Goal: Task Accomplishment & Management: Complete application form

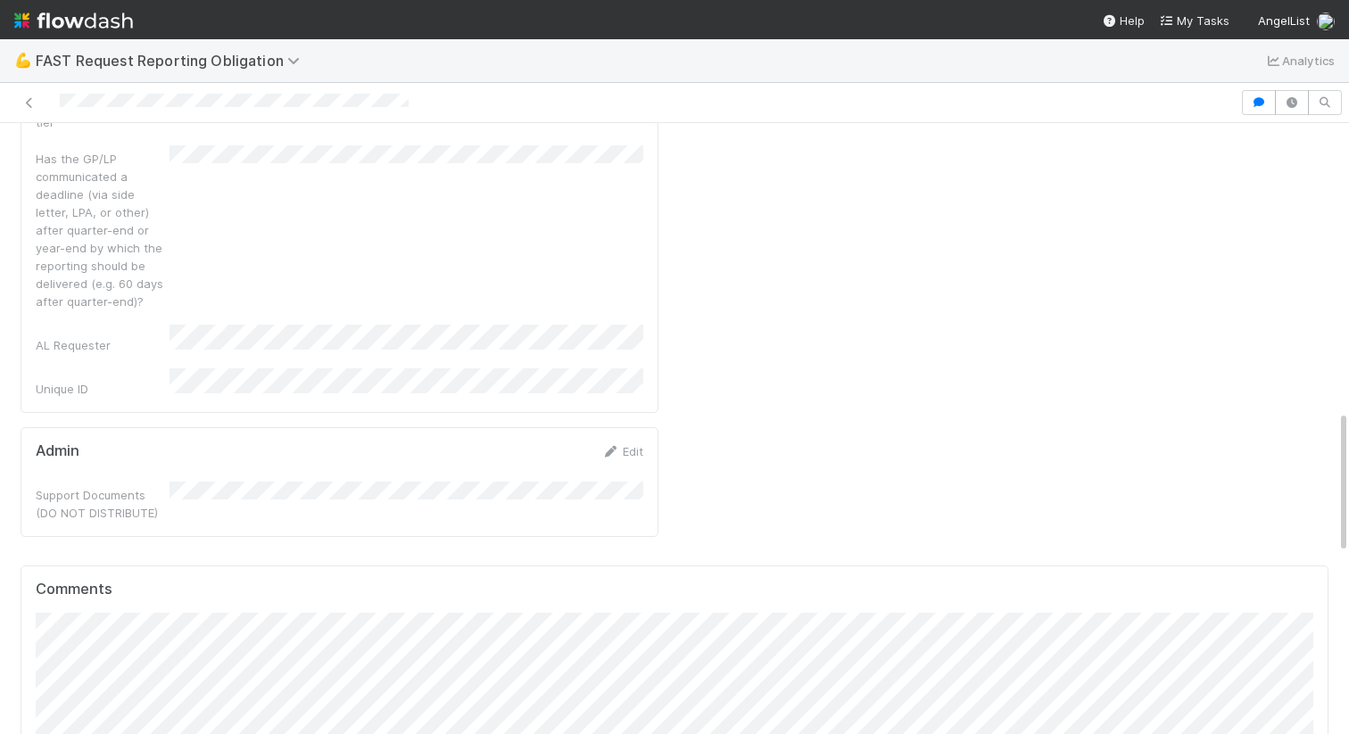
scroll to position [1209, 0]
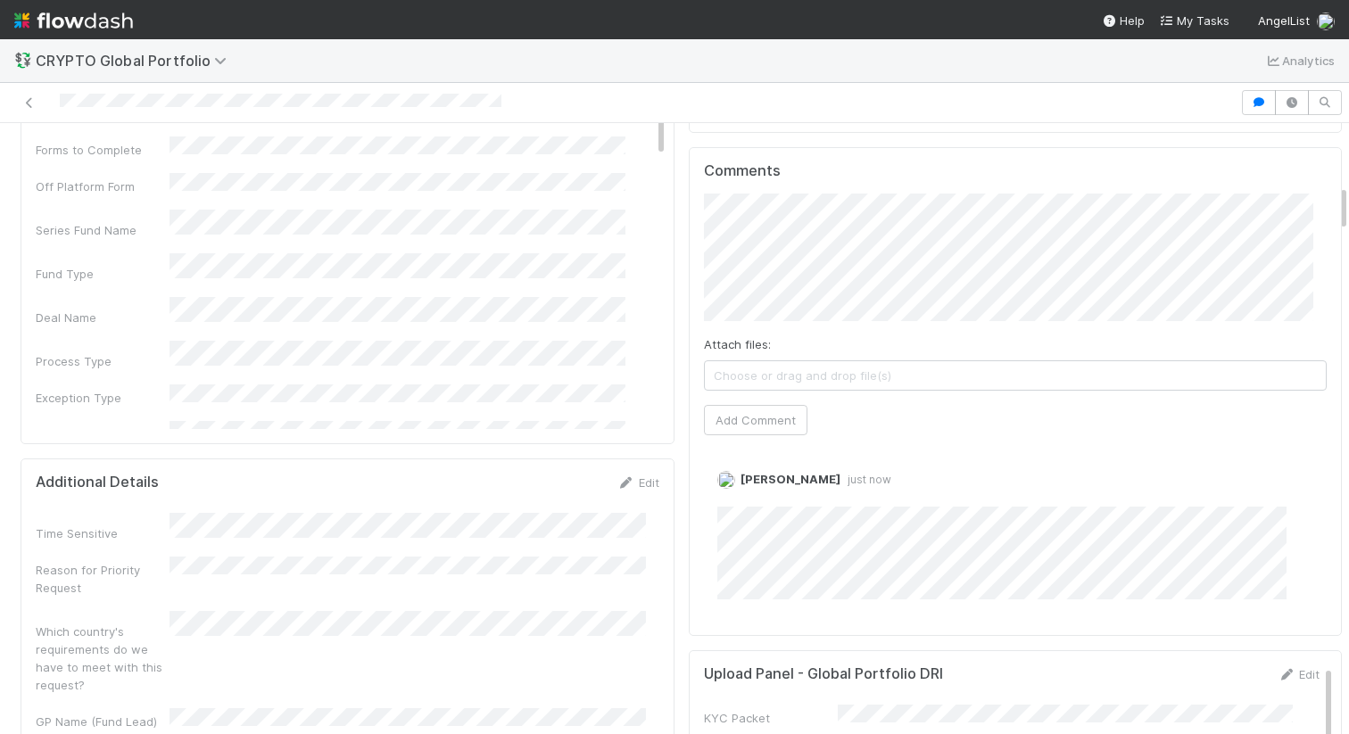
scroll to position [784, 0]
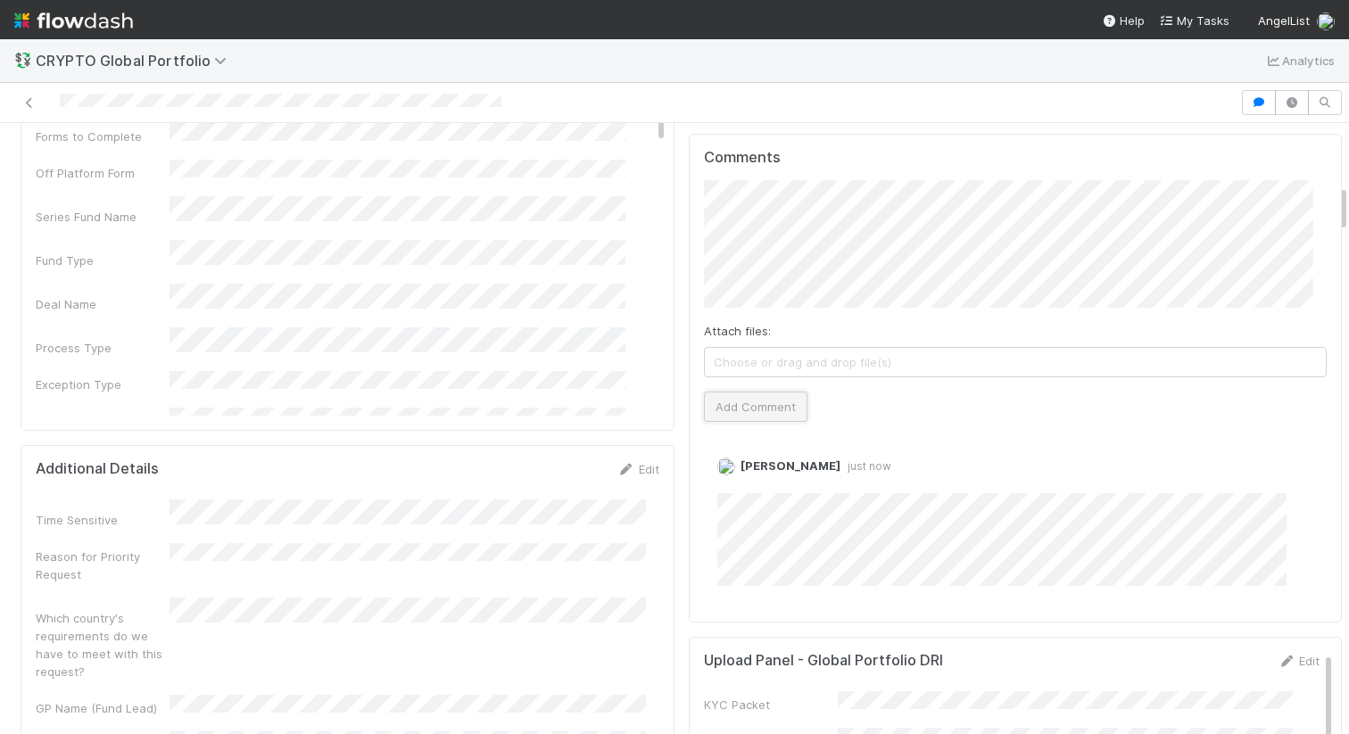
click at [766, 392] on button "Add Comment" at bounding box center [755, 407] width 103 height 30
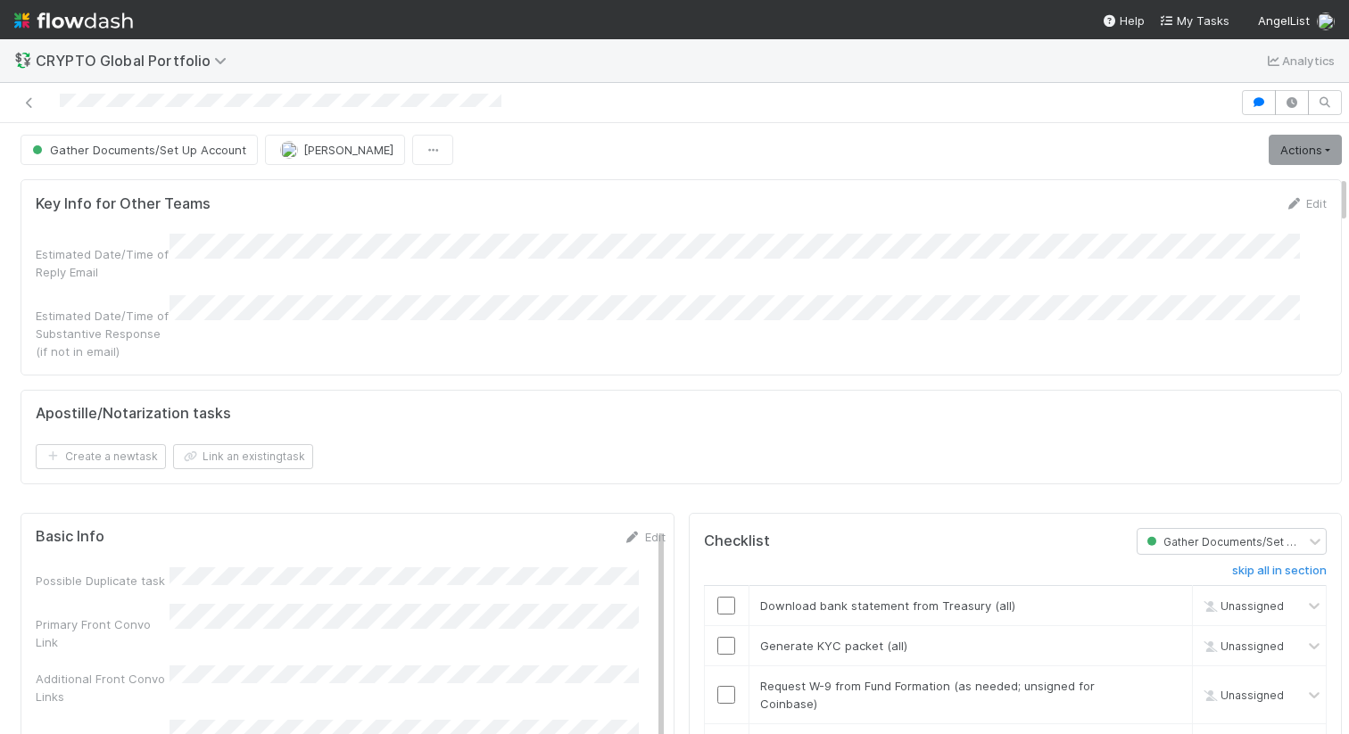
scroll to position [0, 0]
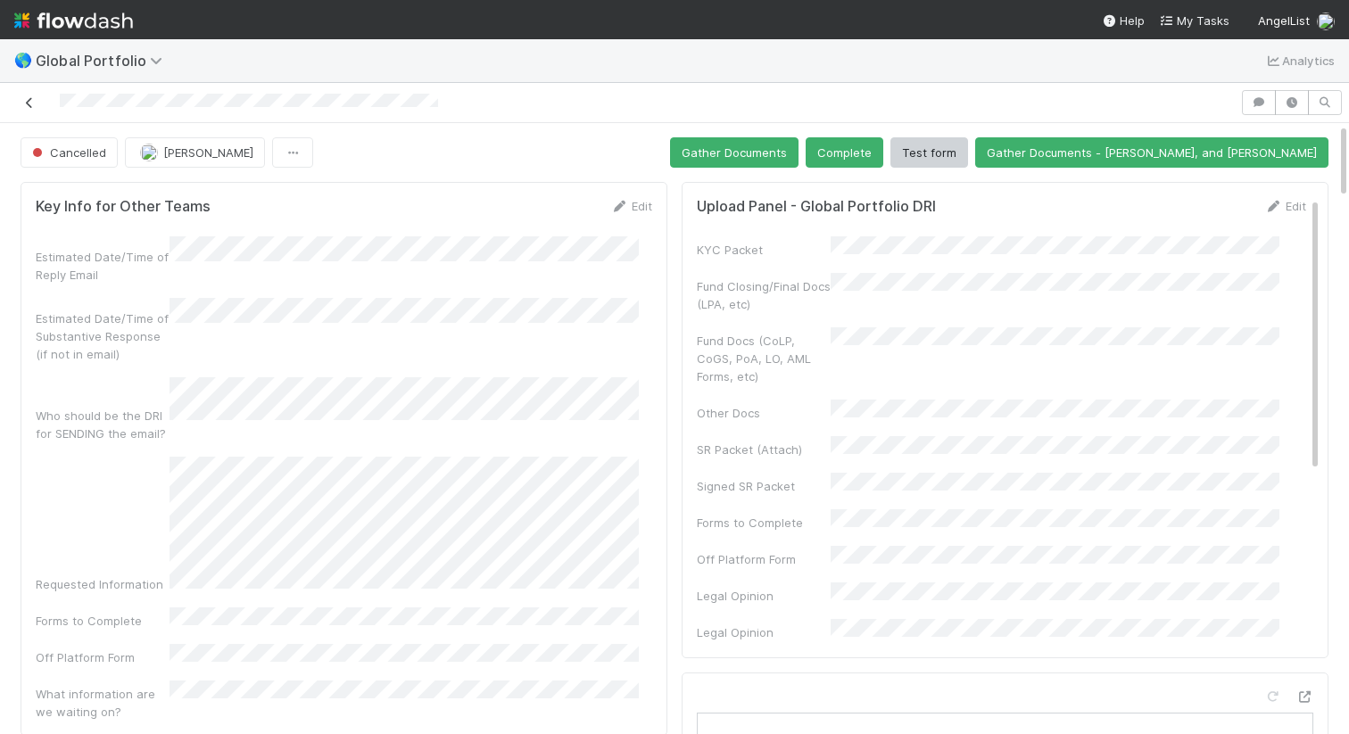
click at [36, 100] on icon at bounding box center [30, 103] width 18 height 12
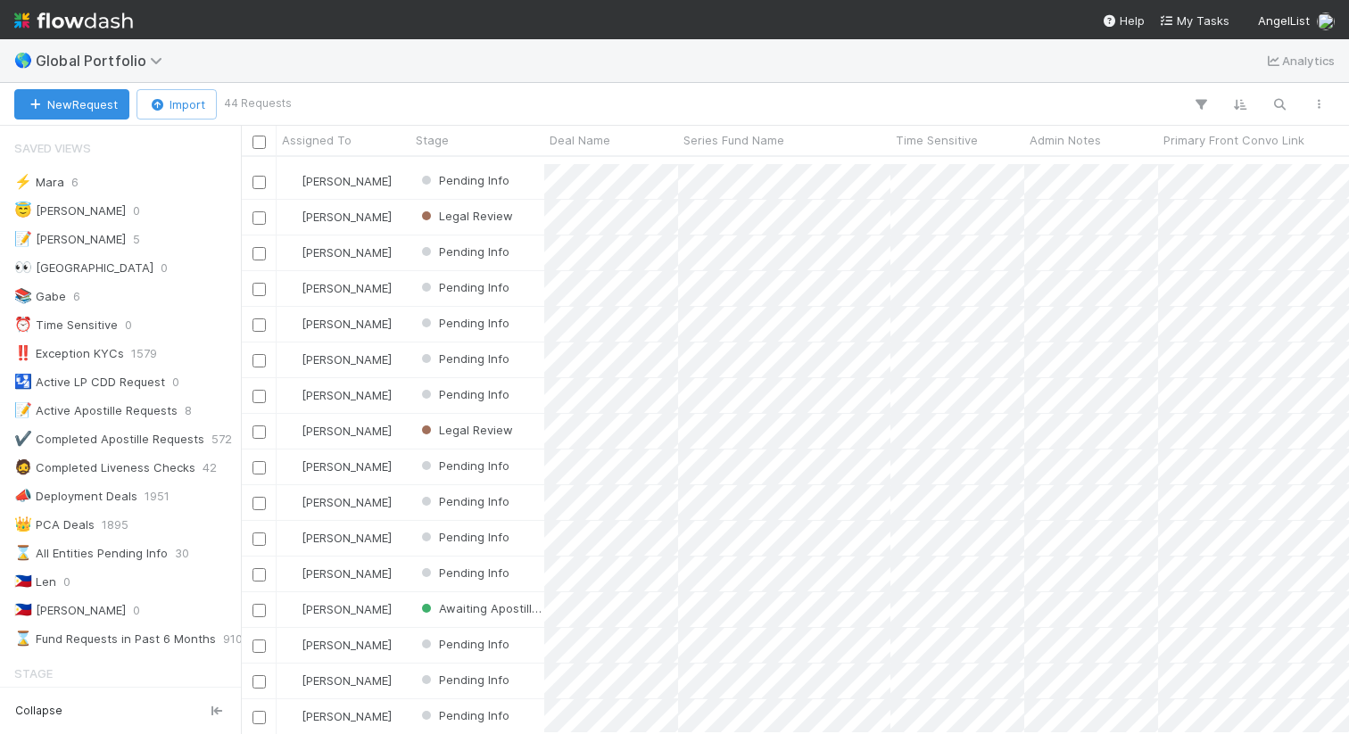
scroll to position [525, 0]
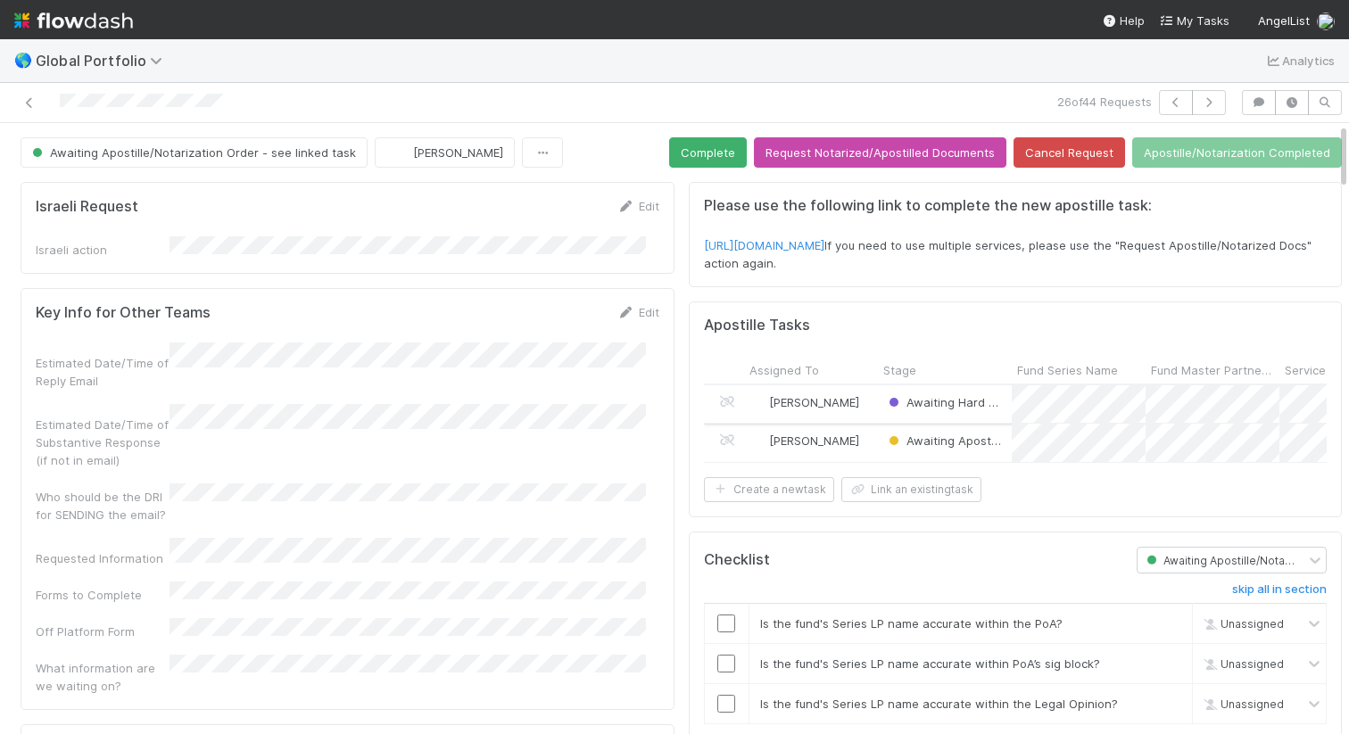
click at [839, 403] on div "Gabe Wieder" at bounding box center [811, 404] width 134 height 38
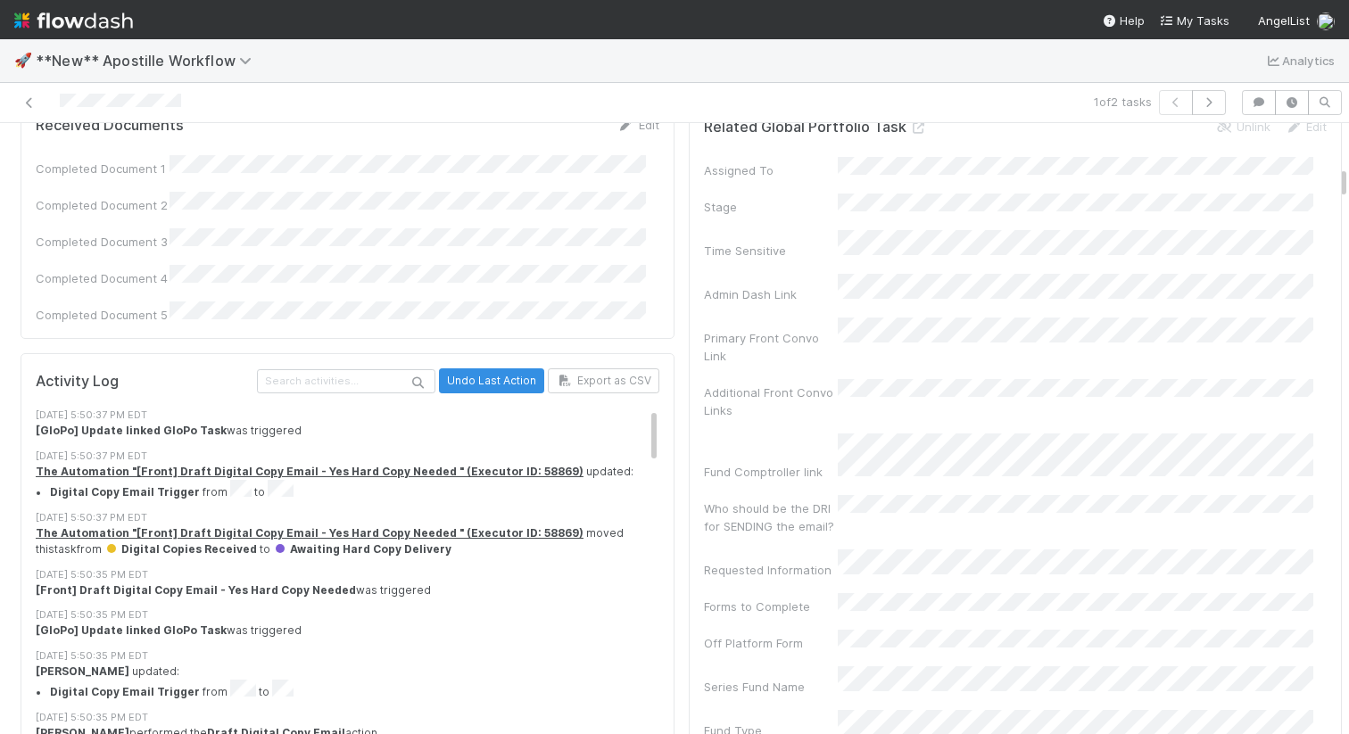
scroll to position [762, 0]
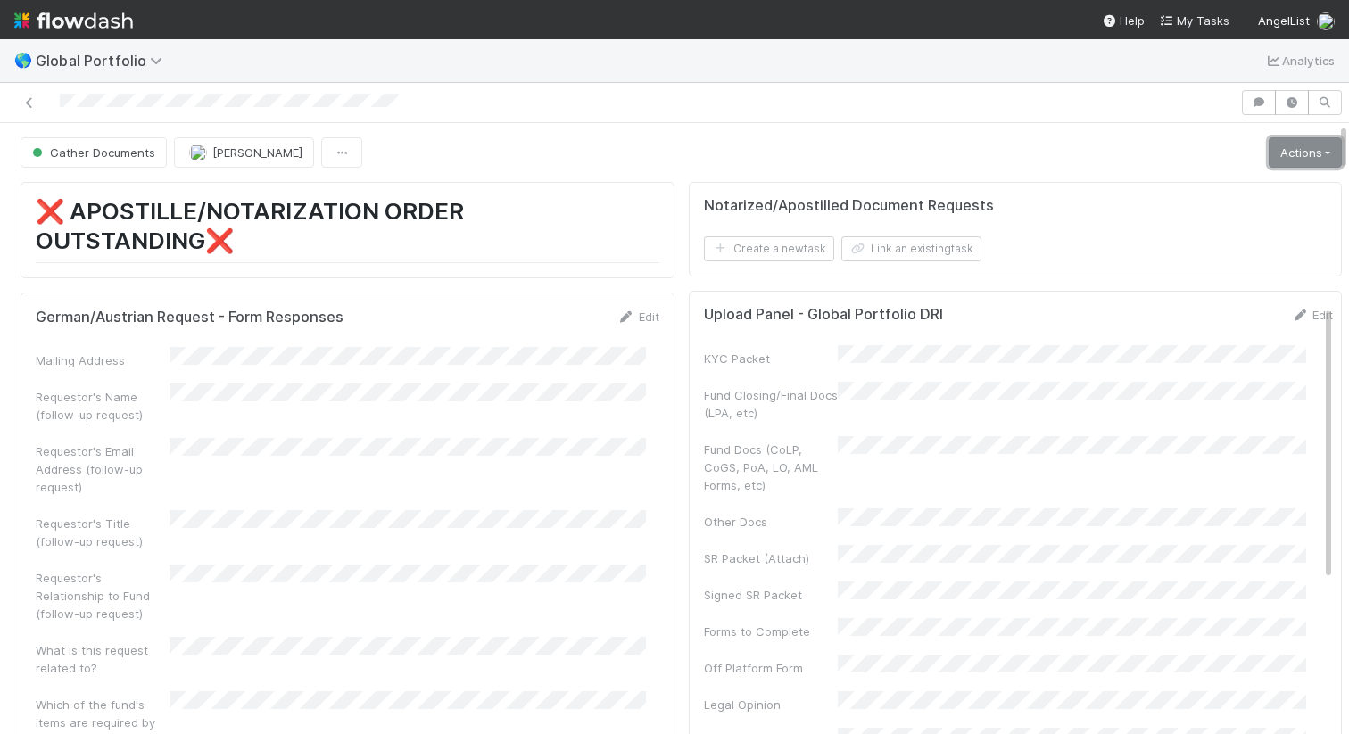
click at [1290, 155] on link "Actions" at bounding box center [1305, 152] width 73 height 30
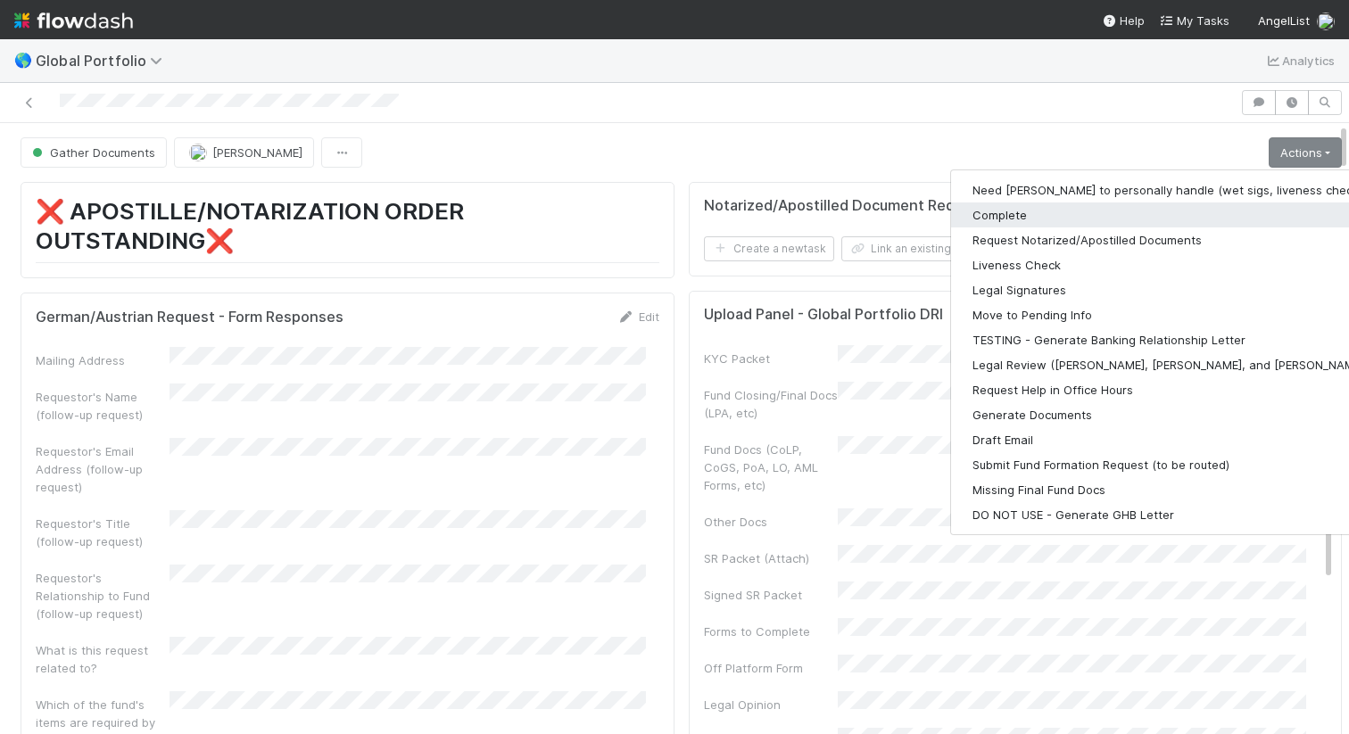
click at [1154, 211] on button "Complete" at bounding box center [1183, 215] width 464 height 25
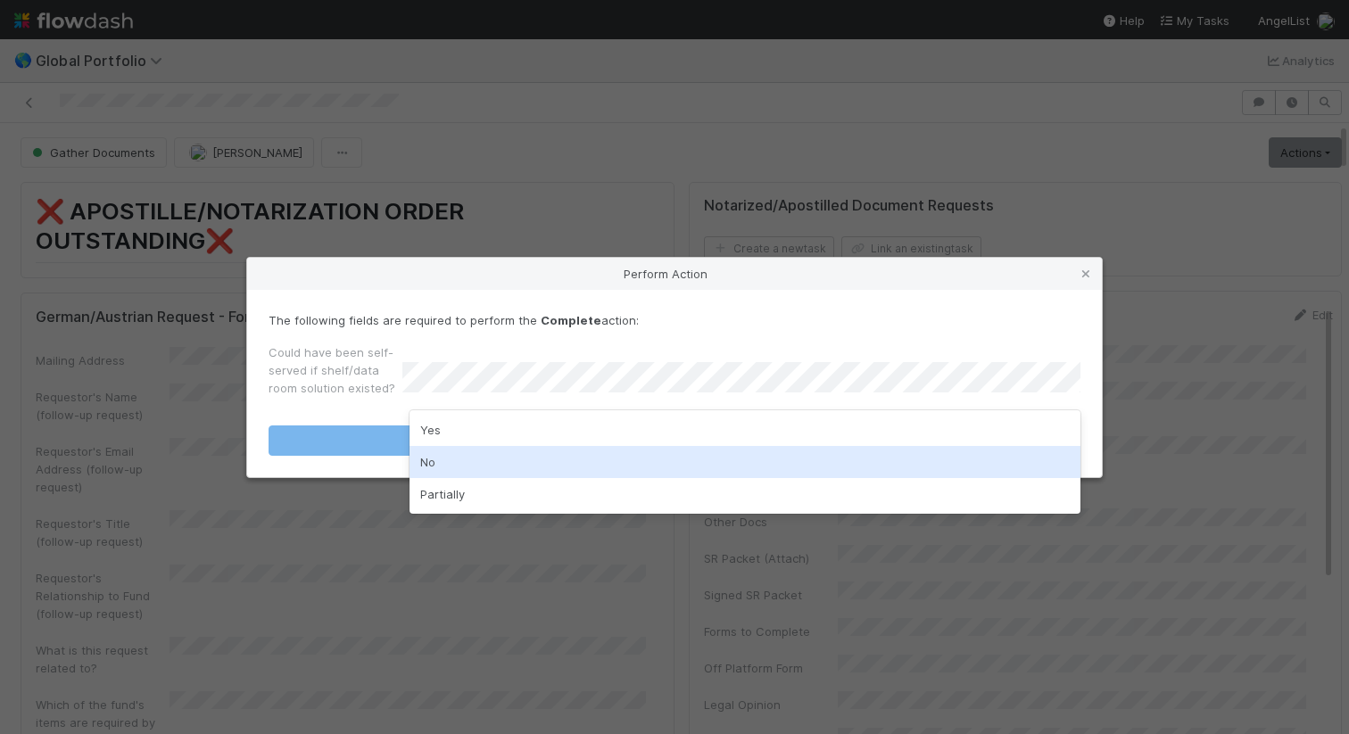
click at [634, 446] on div "No" at bounding box center [744, 462] width 671 height 32
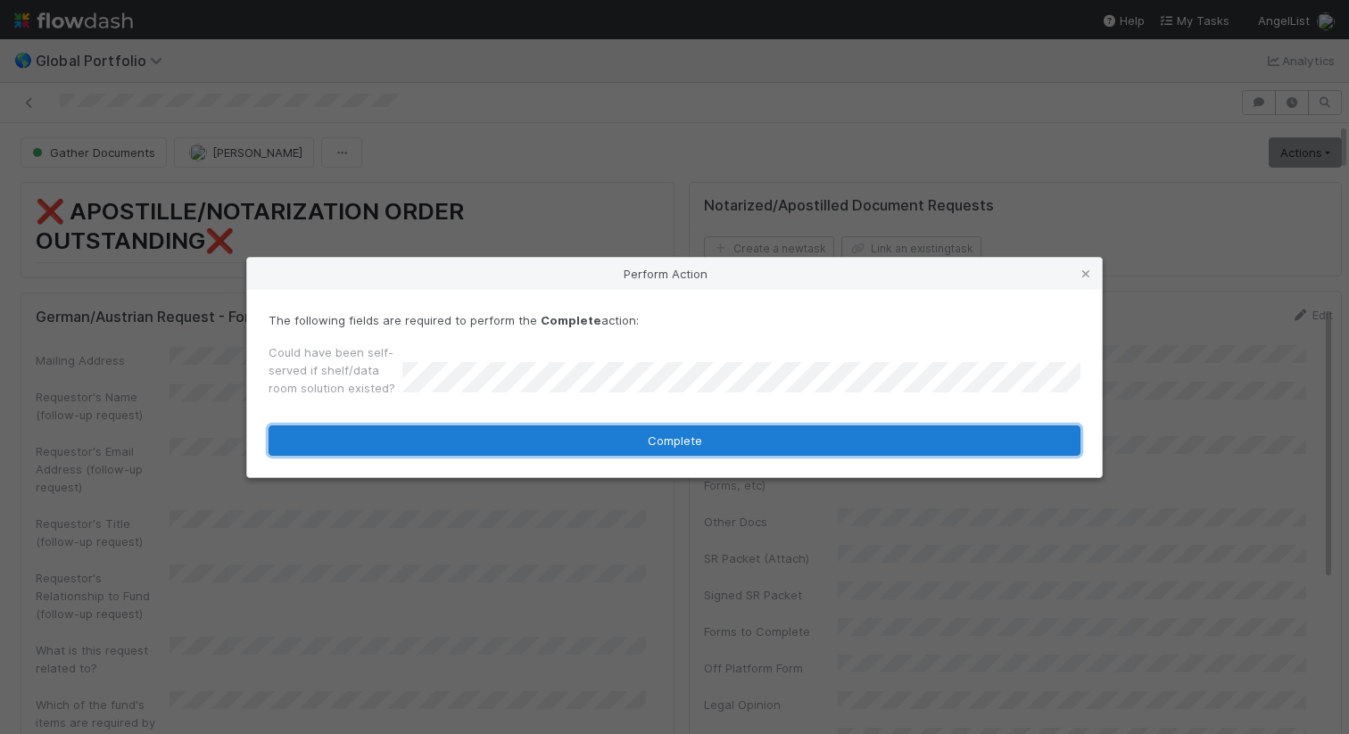
click at [641, 445] on button "Complete" at bounding box center [675, 441] width 812 height 30
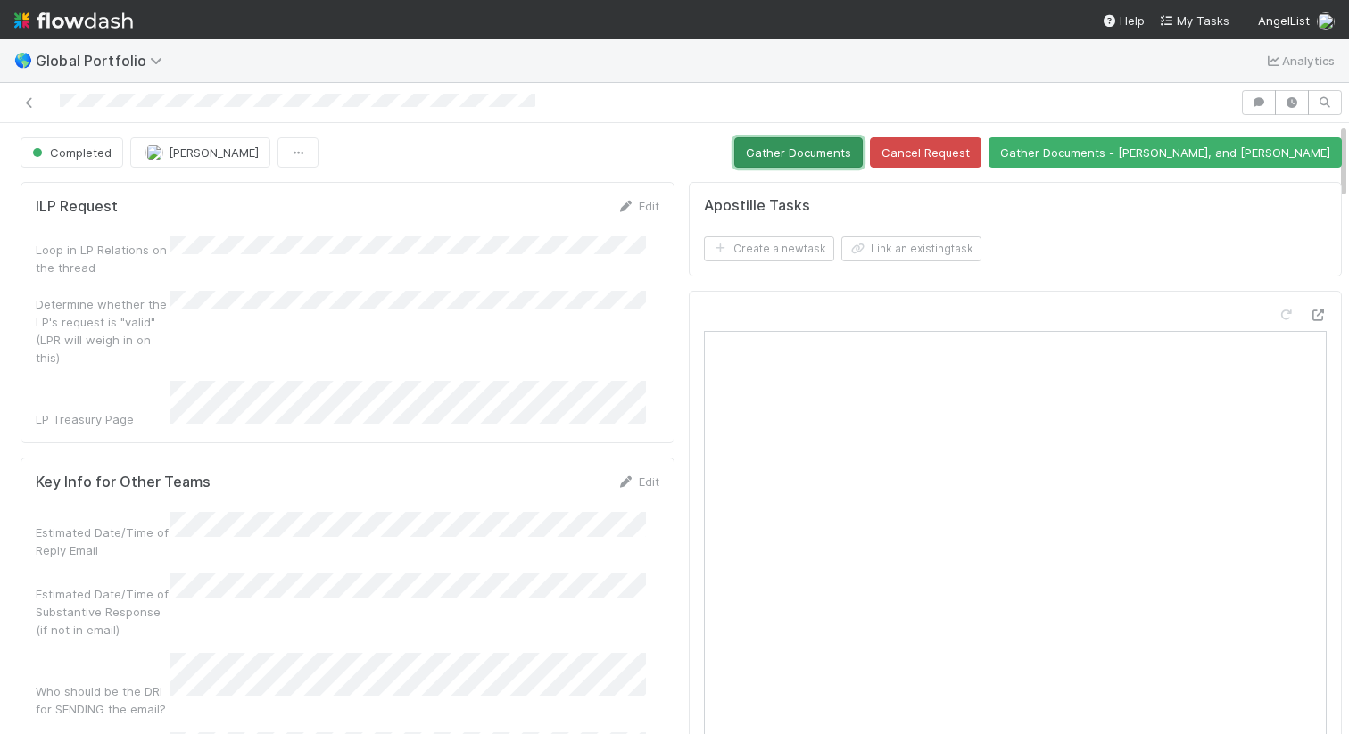
click at [863, 146] on button "Gather Documents" at bounding box center [798, 152] width 128 height 30
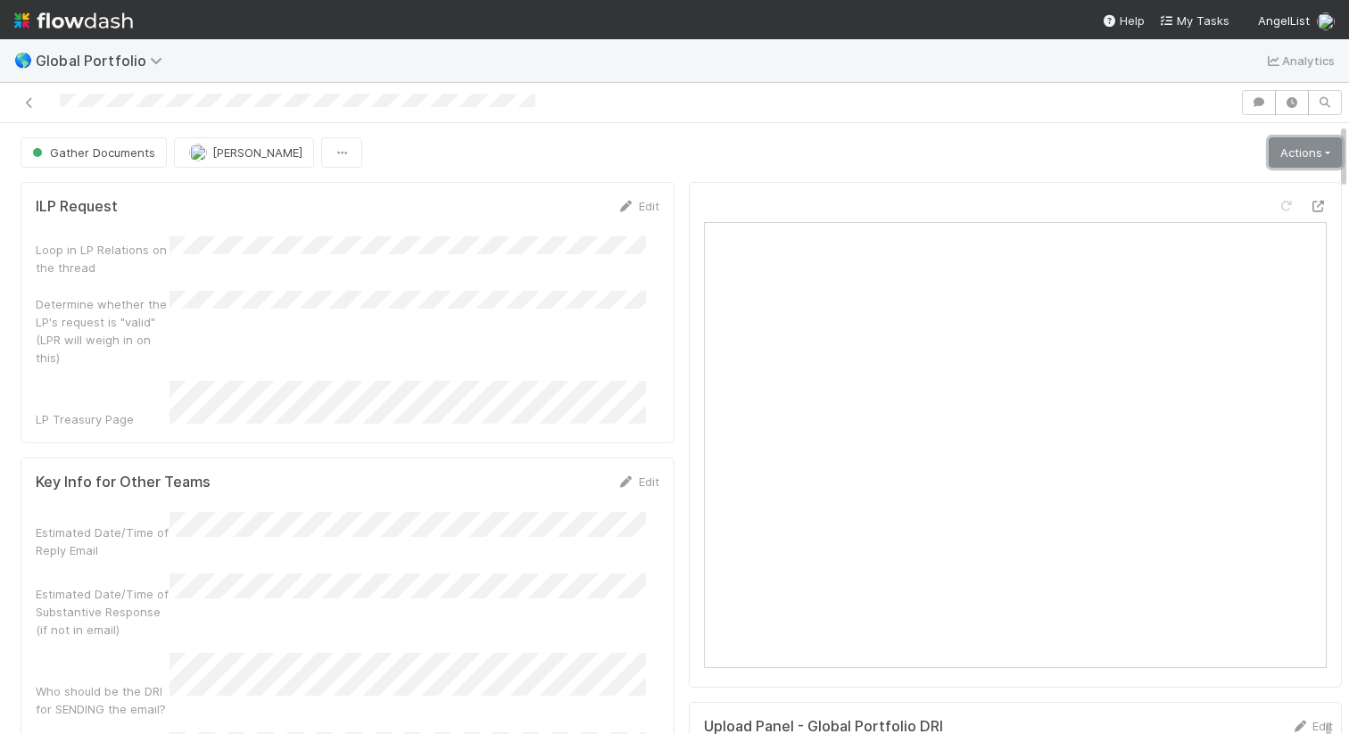
click at [1269, 154] on link "Actions" at bounding box center [1305, 152] width 73 height 30
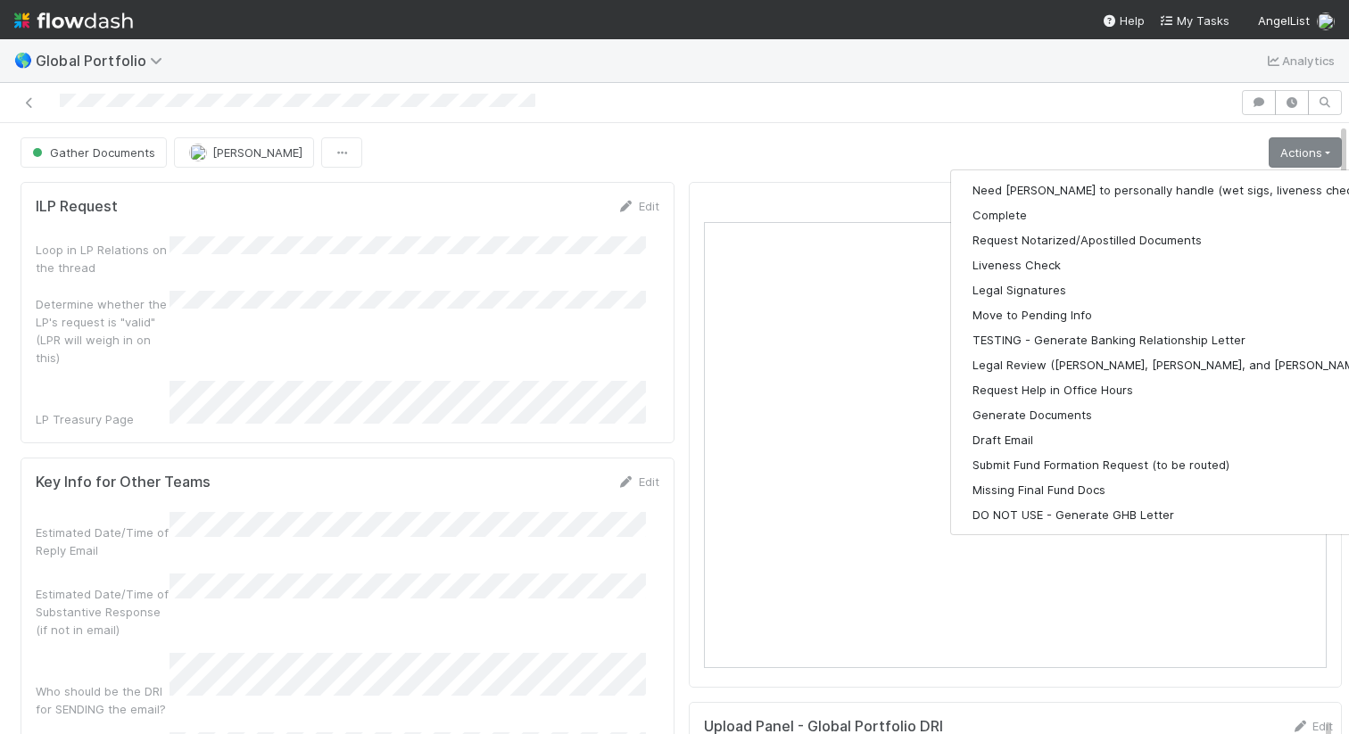
click at [939, 111] on div at bounding box center [620, 102] width 1226 height 25
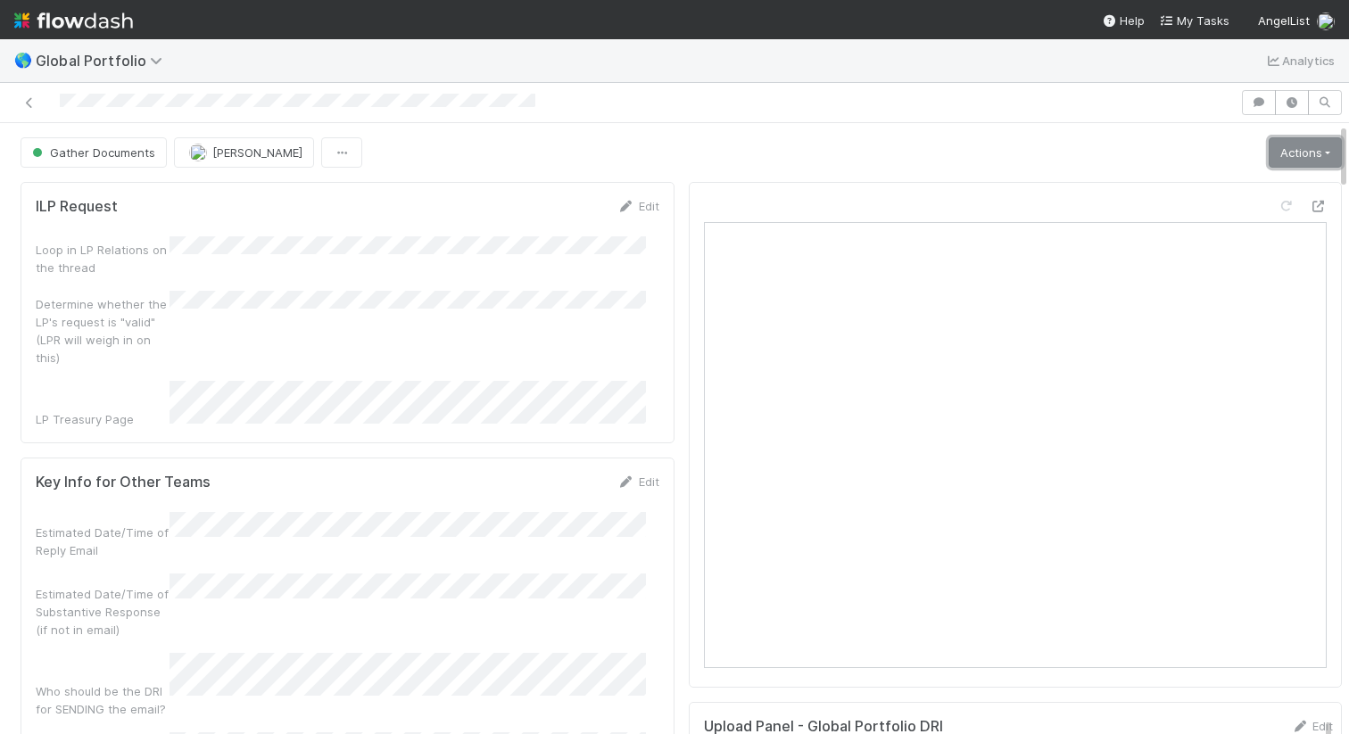
click at [1269, 146] on link "Actions" at bounding box center [1305, 152] width 73 height 30
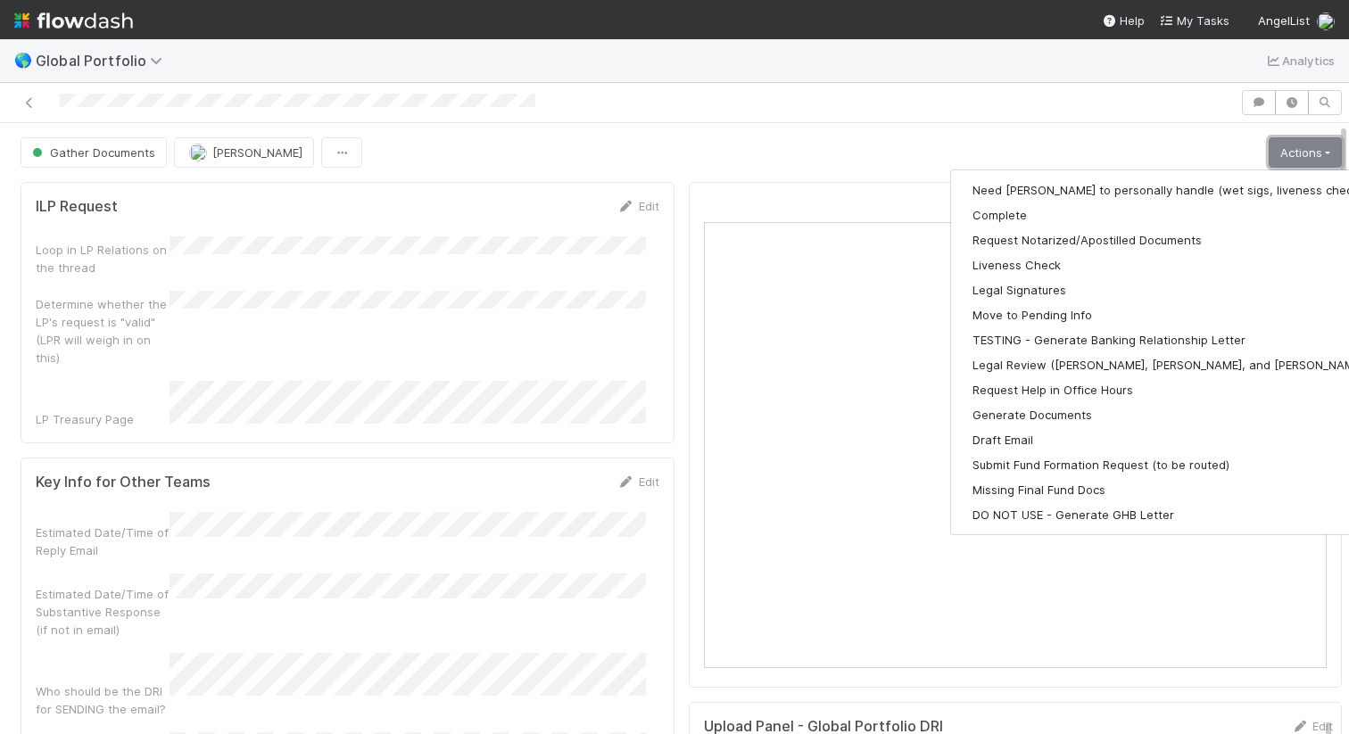
click at [1269, 146] on link "Actions" at bounding box center [1305, 152] width 73 height 30
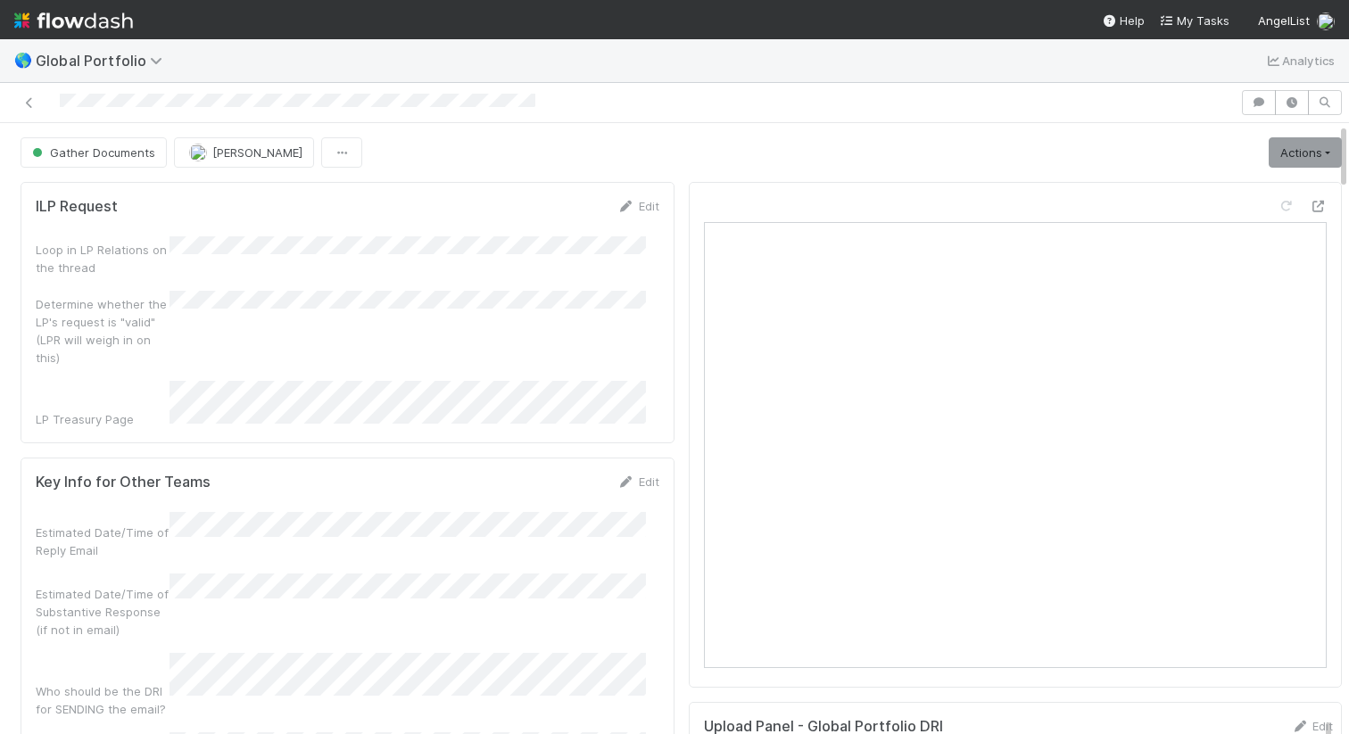
click at [551, 111] on div at bounding box center [620, 102] width 1226 height 25
click at [1274, 153] on link "Actions" at bounding box center [1305, 152] width 73 height 30
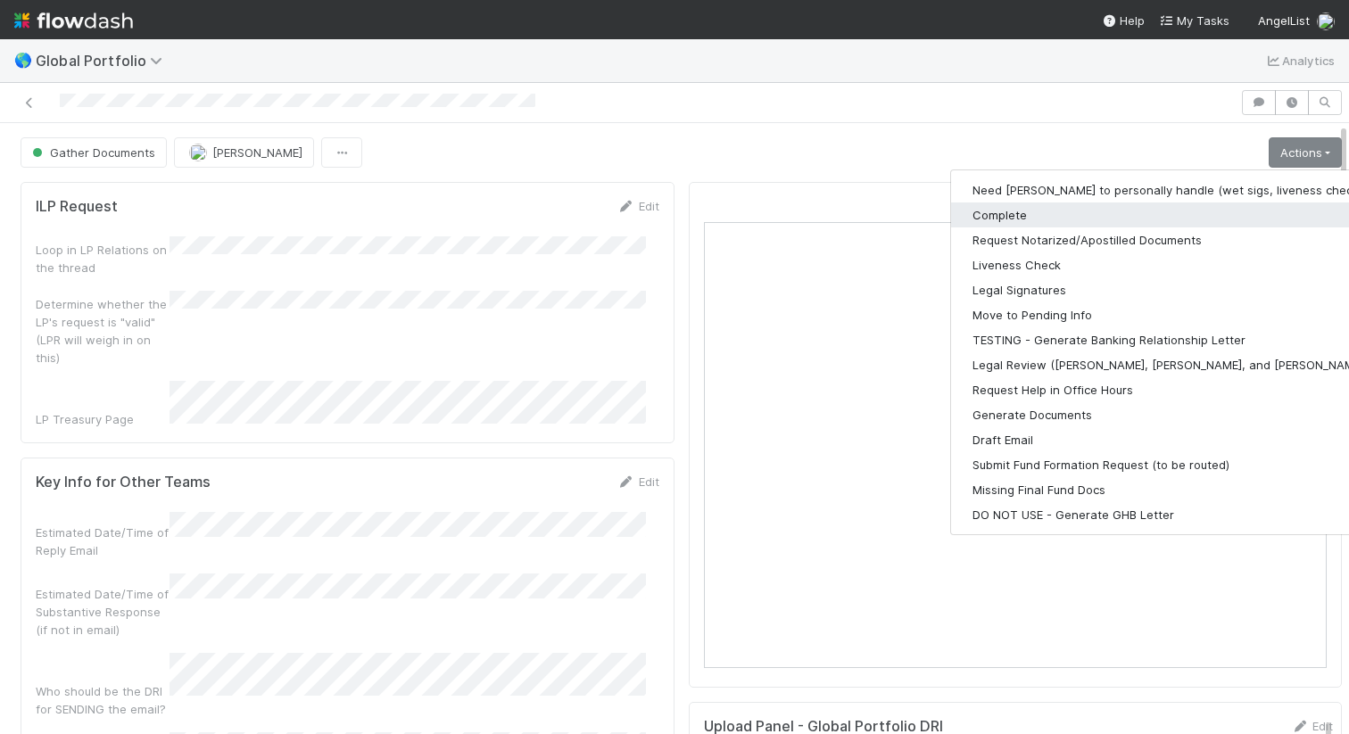
click at [1107, 207] on button "Complete" at bounding box center [1183, 215] width 464 height 25
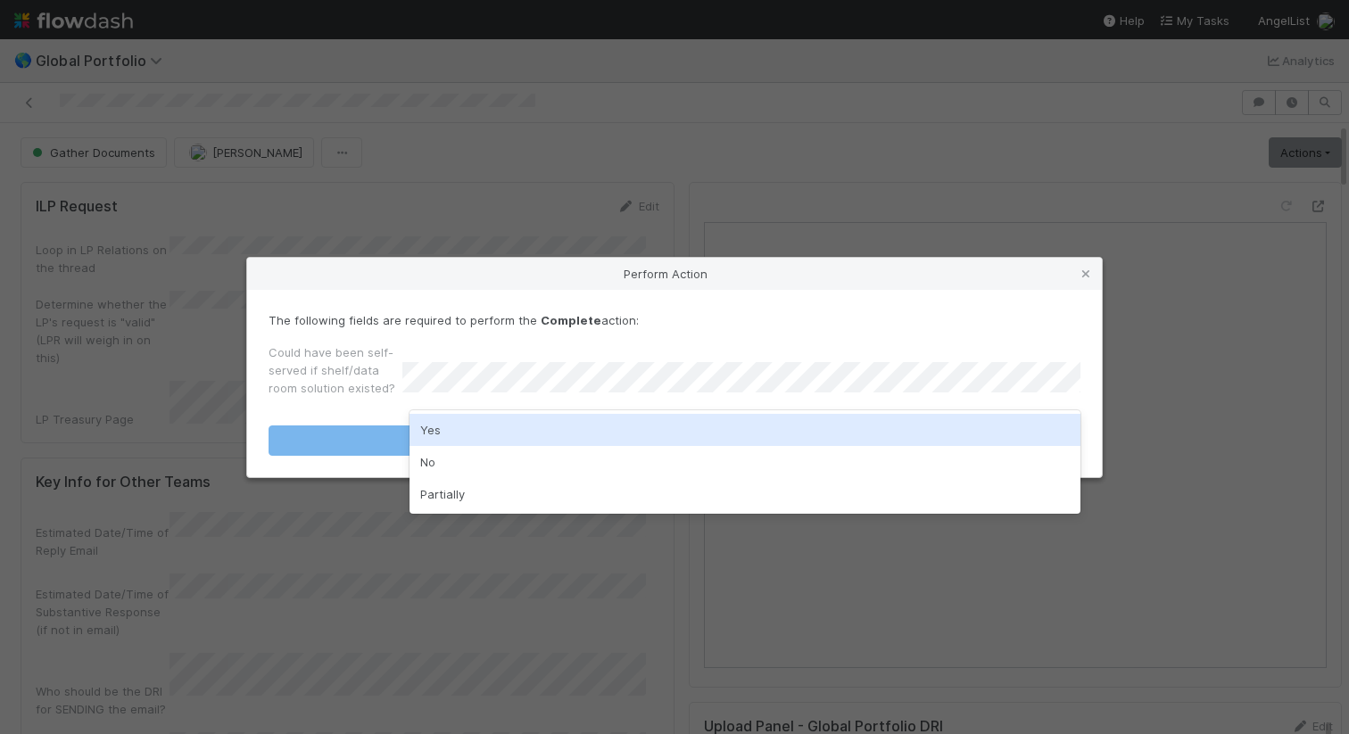
click at [815, 415] on div "Yes" at bounding box center [744, 430] width 671 height 32
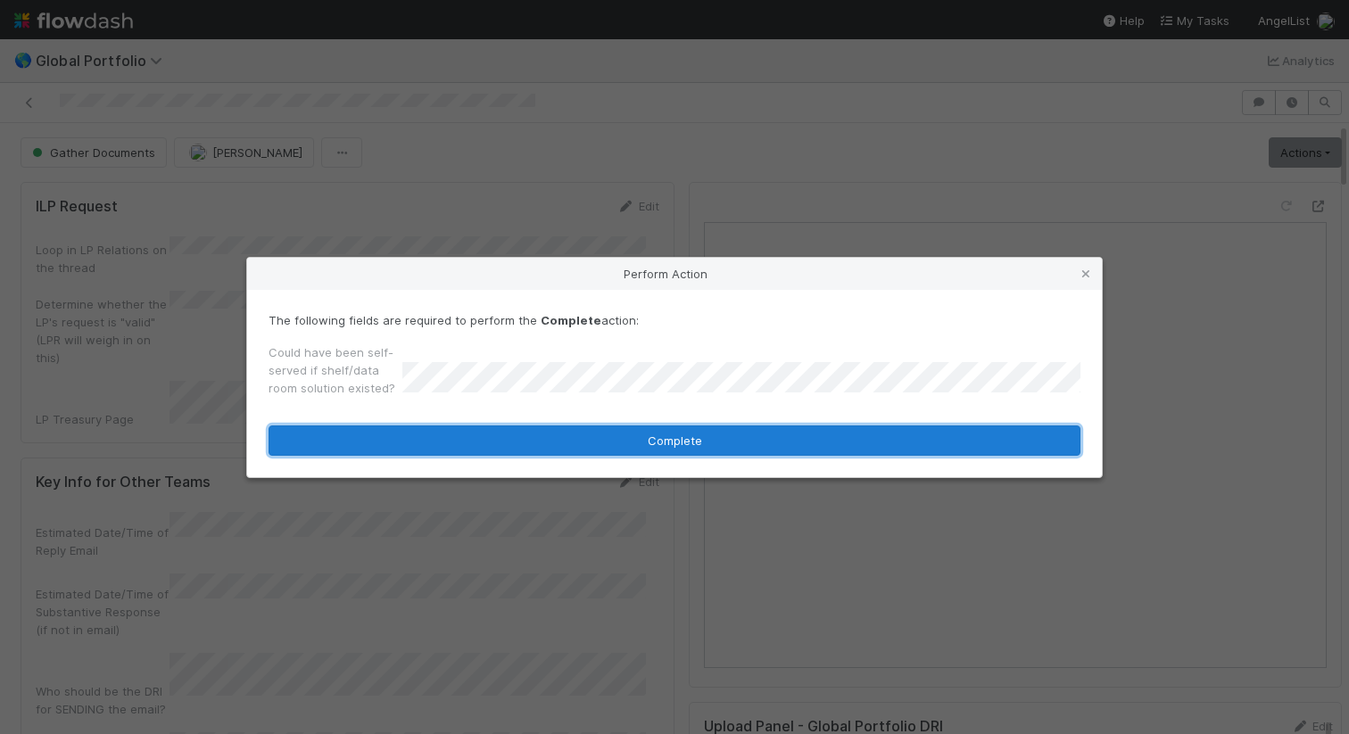
click at [807, 430] on button "Complete" at bounding box center [675, 441] width 812 height 30
